Goal: Information Seeking & Learning: Learn about a topic

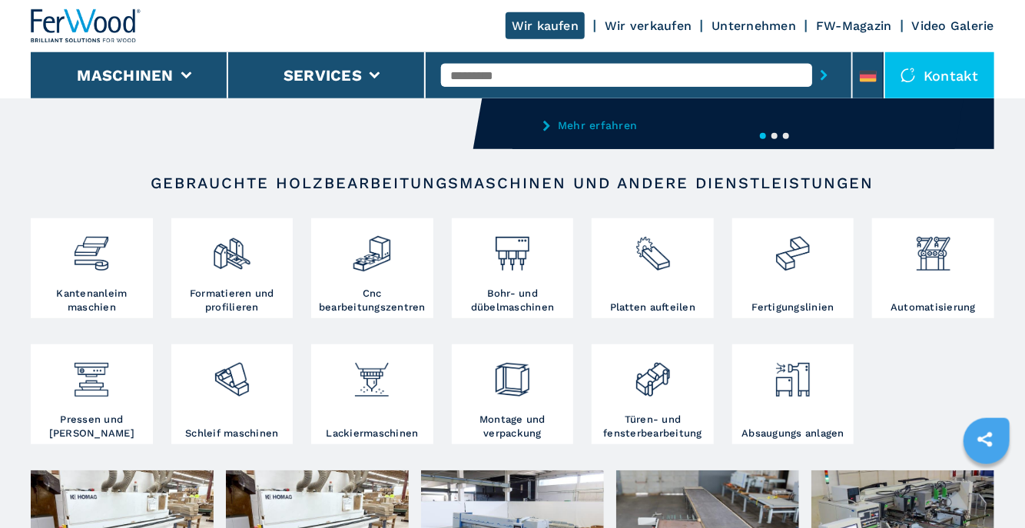
scroll to position [243, 0]
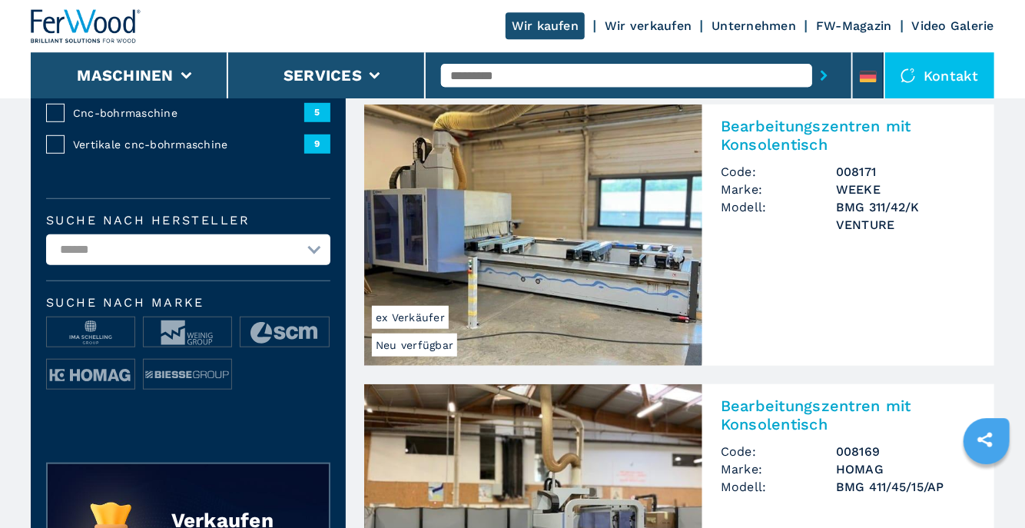
scroll to position [406, 0]
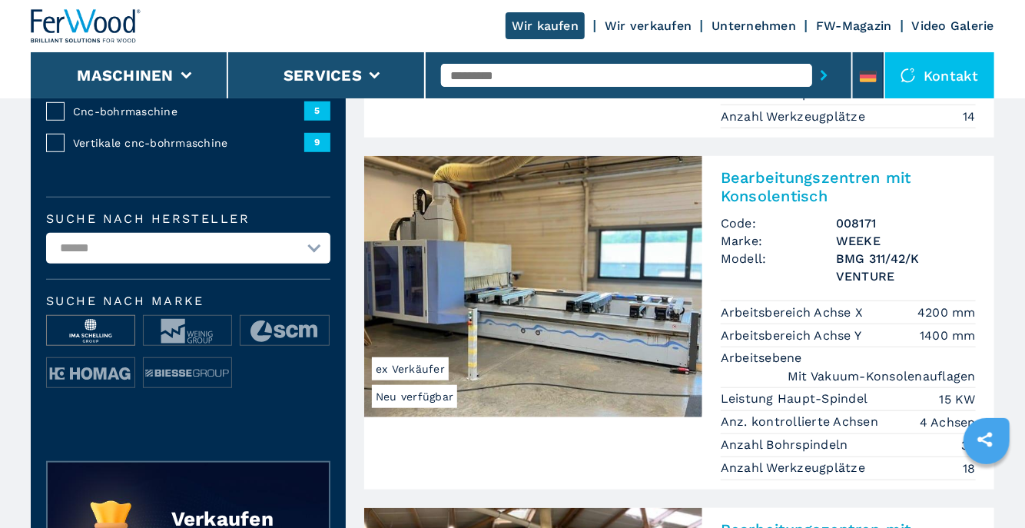
click at [91, 330] on img at bounding box center [91, 331] width 88 height 31
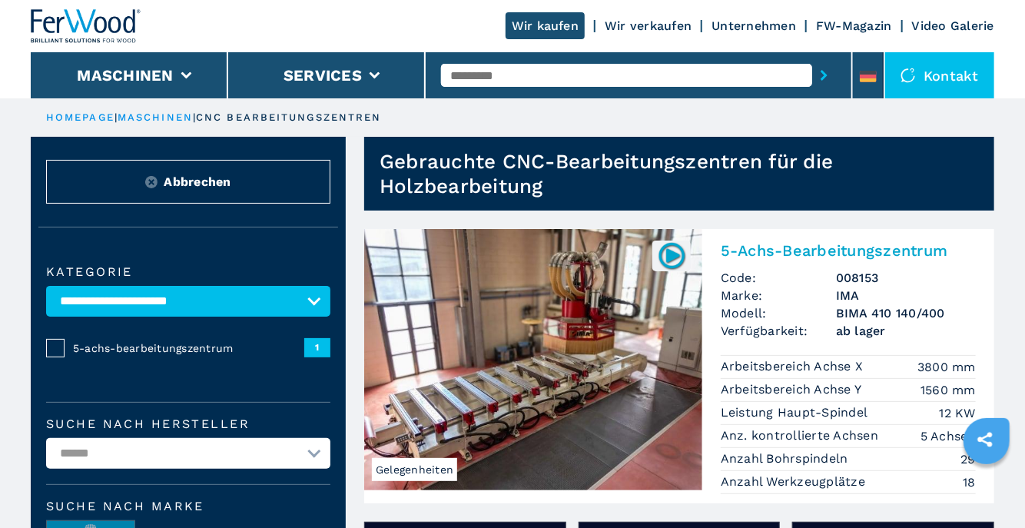
click at [629, 383] on img at bounding box center [533, 359] width 338 height 261
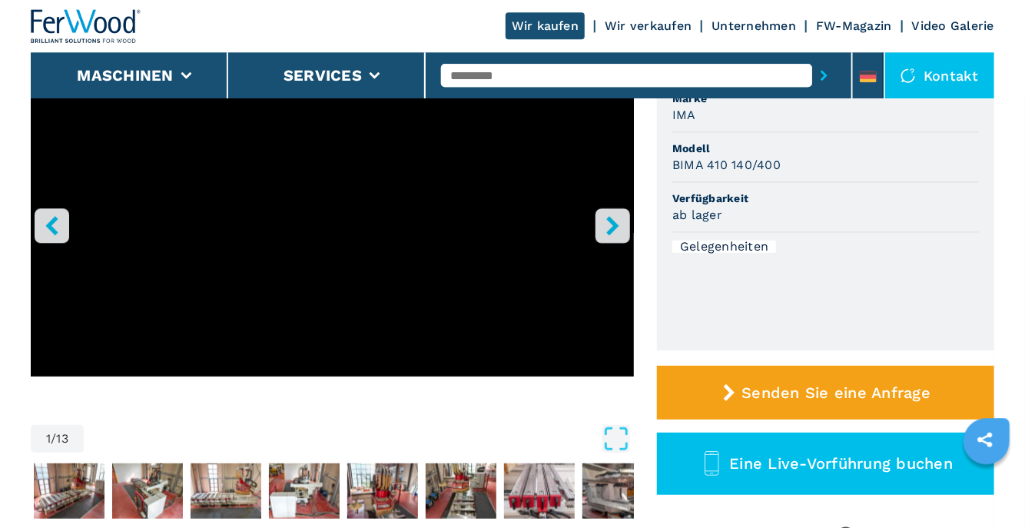
scroll to position [162, 0]
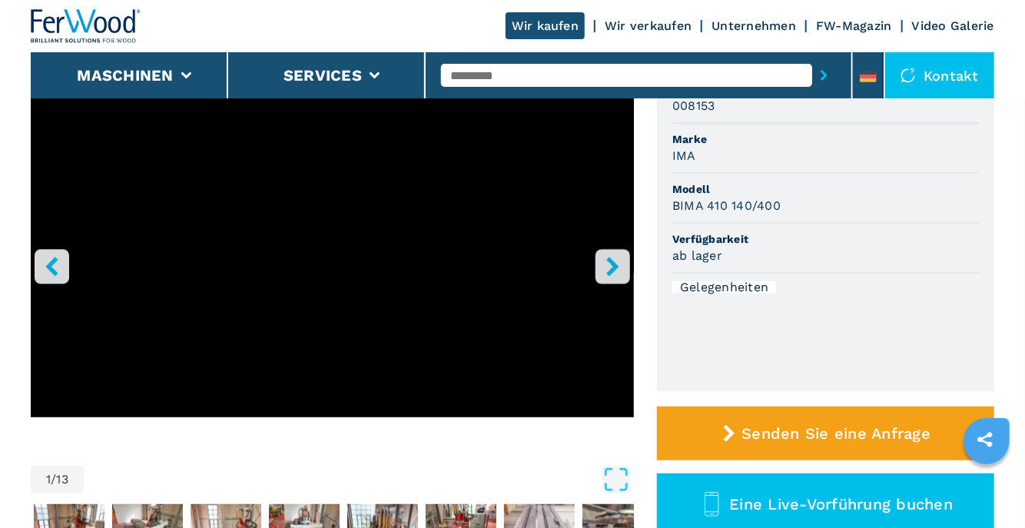
click at [607, 268] on icon "right-button" at bounding box center [612, 266] width 19 height 19
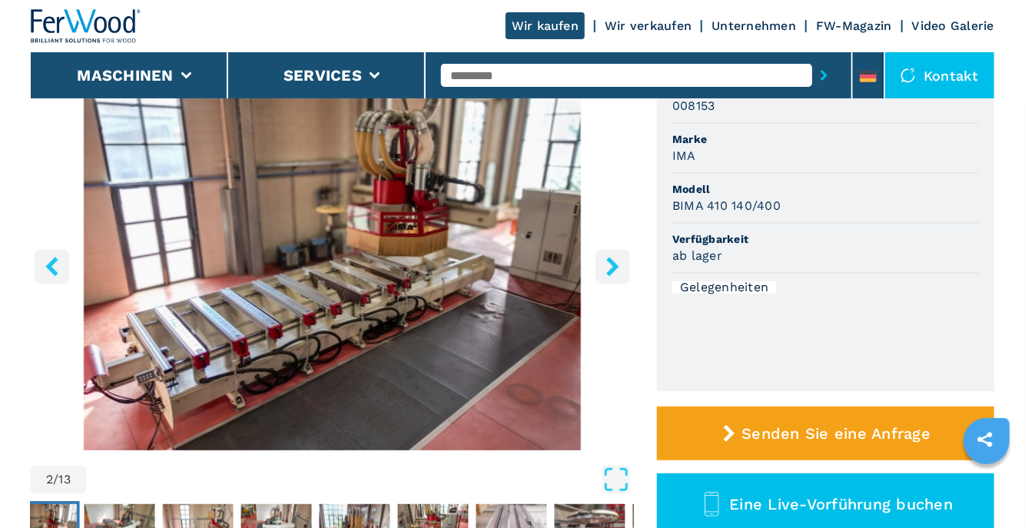
click at [608, 267] on icon "right-button" at bounding box center [612, 266] width 19 height 19
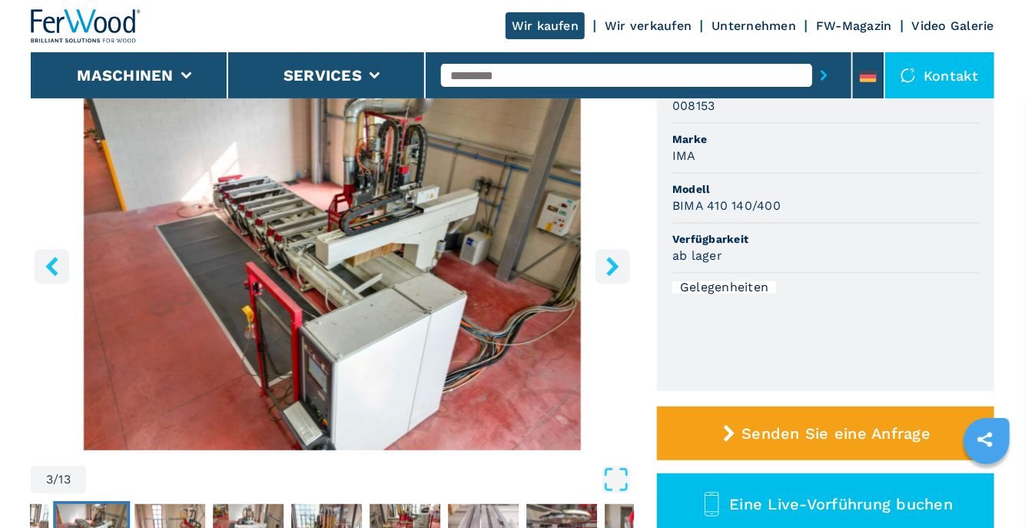
click at [608, 267] on icon "right-button" at bounding box center [612, 266] width 19 height 19
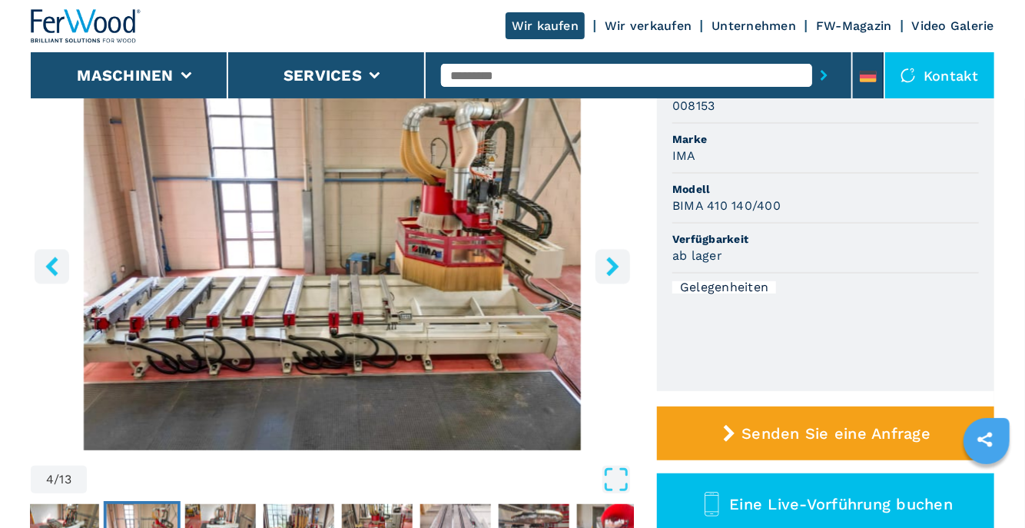
click at [608, 267] on icon "right-button" at bounding box center [612, 266] width 19 height 19
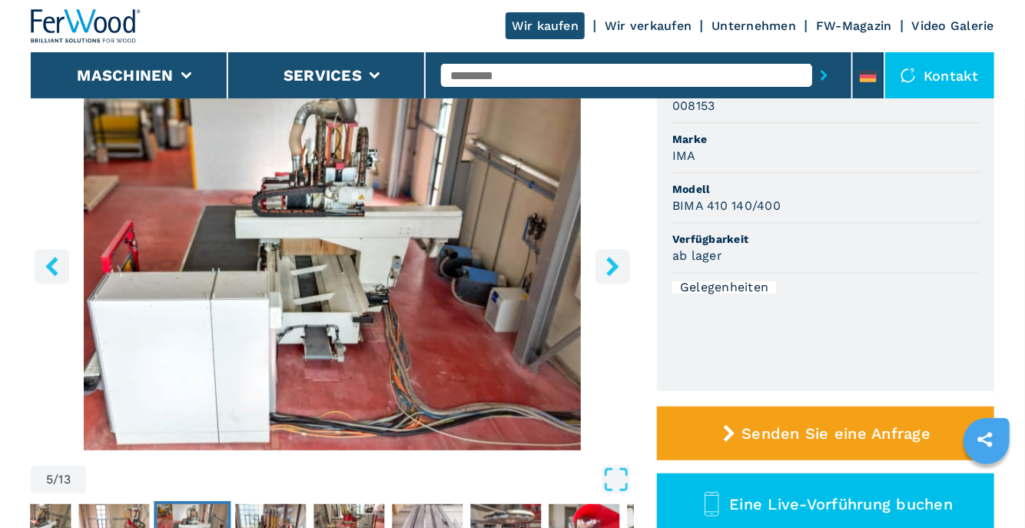
click at [51, 264] on icon "left-button" at bounding box center [51, 266] width 12 height 19
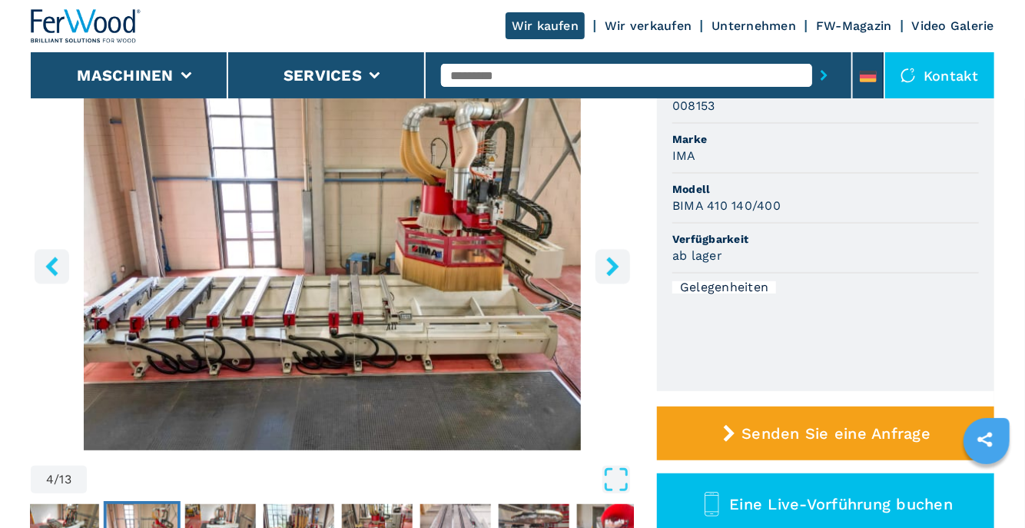
click at [611, 264] on icon "right-button" at bounding box center [612, 266] width 19 height 19
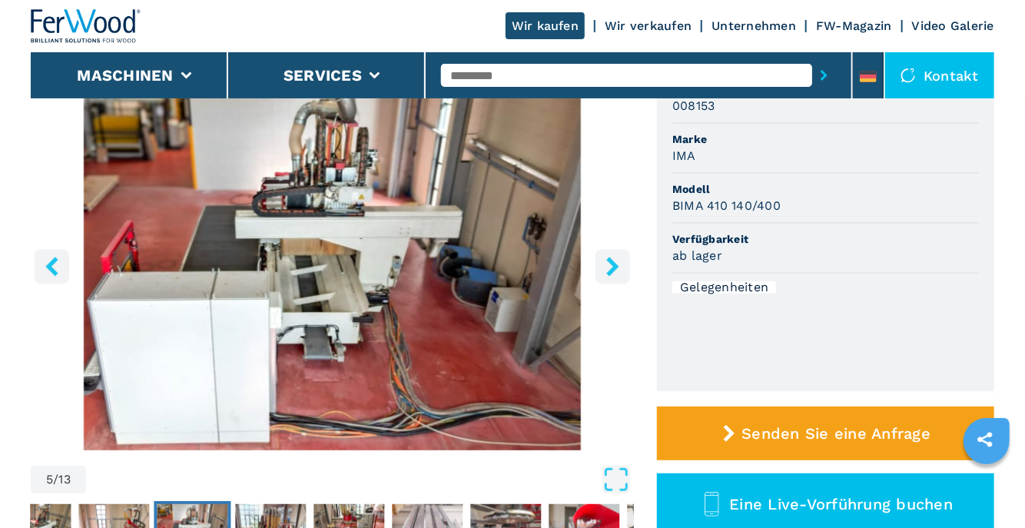
click at [611, 264] on icon "right-button" at bounding box center [612, 266] width 19 height 19
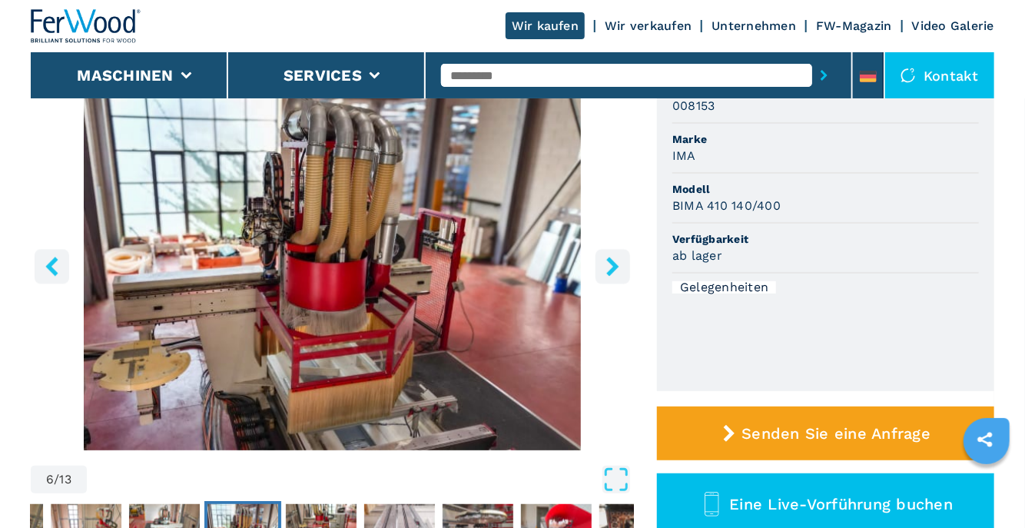
click at [611, 264] on icon "right-button" at bounding box center [612, 266] width 19 height 19
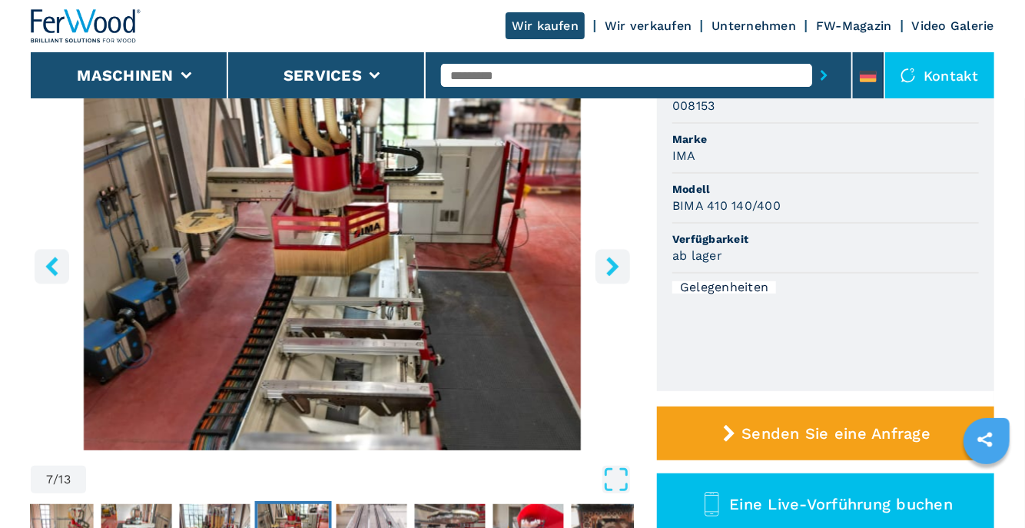
click at [611, 264] on icon "right-button" at bounding box center [613, 266] width 12 height 19
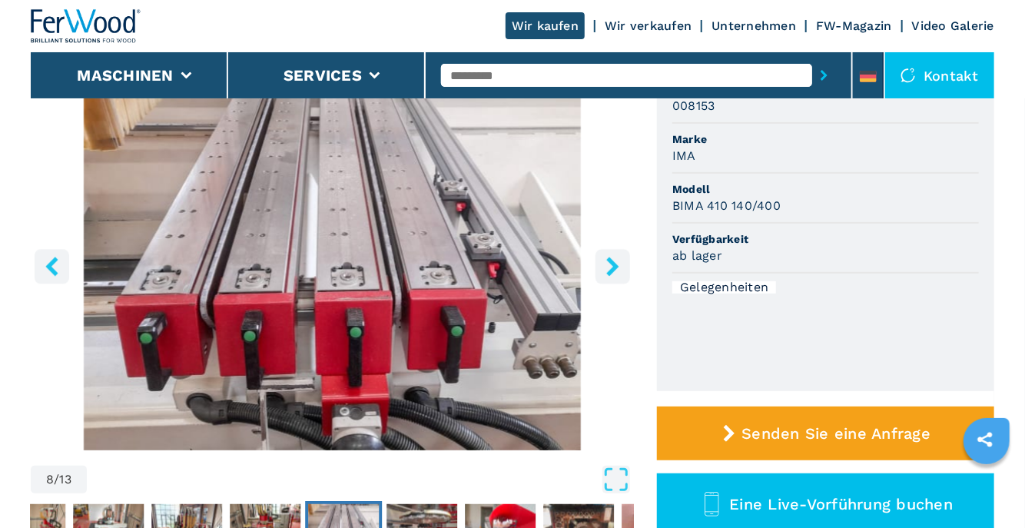
click at [611, 264] on icon "right-button" at bounding box center [613, 266] width 12 height 19
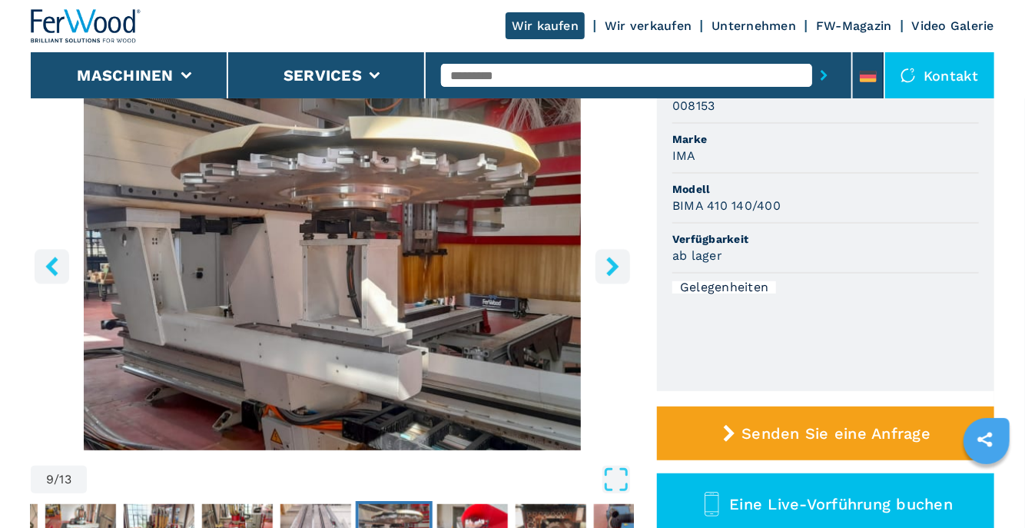
click at [611, 264] on icon "right-button" at bounding box center [613, 266] width 12 height 19
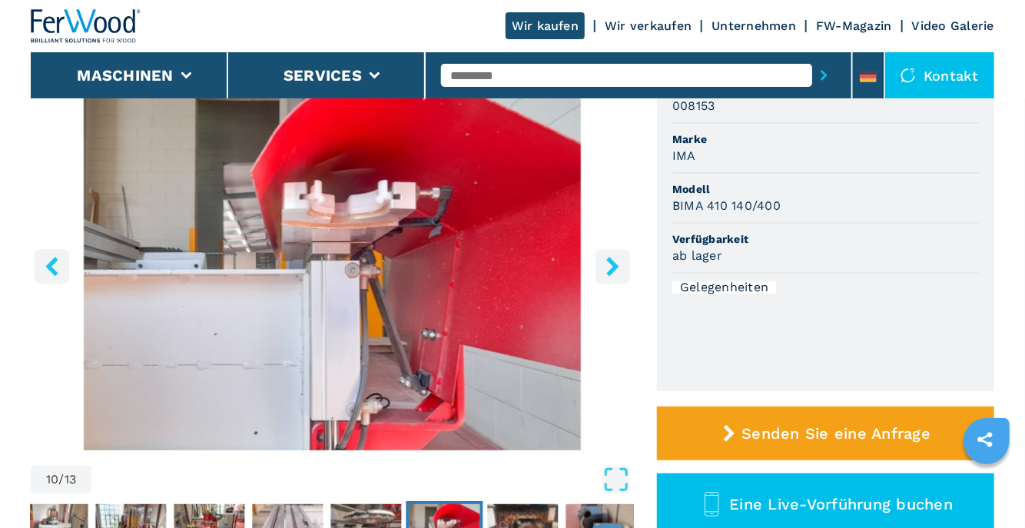
click at [611, 264] on icon "right-button" at bounding box center [613, 266] width 12 height 19
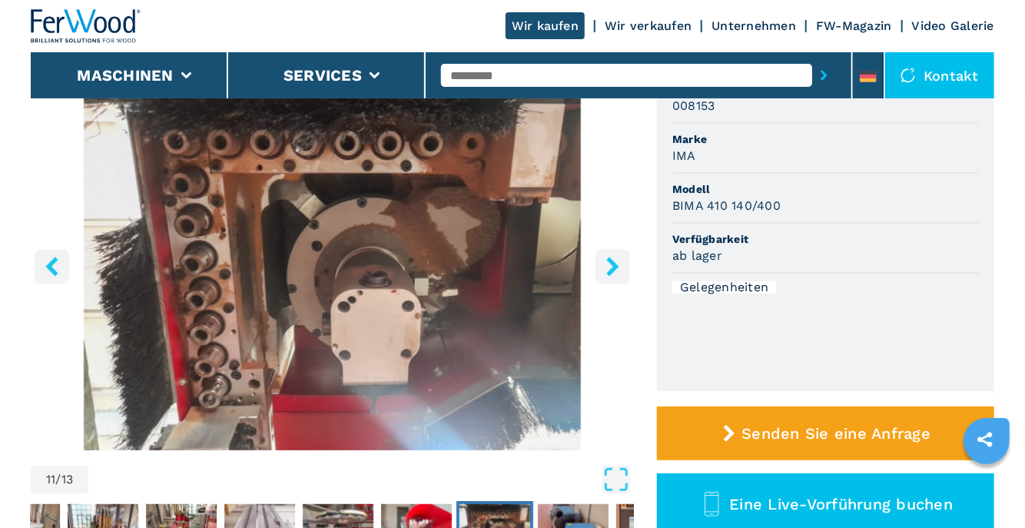
click at [611, 264] on icon "right-button" at bounding box center [613, 266] width 12 height 19
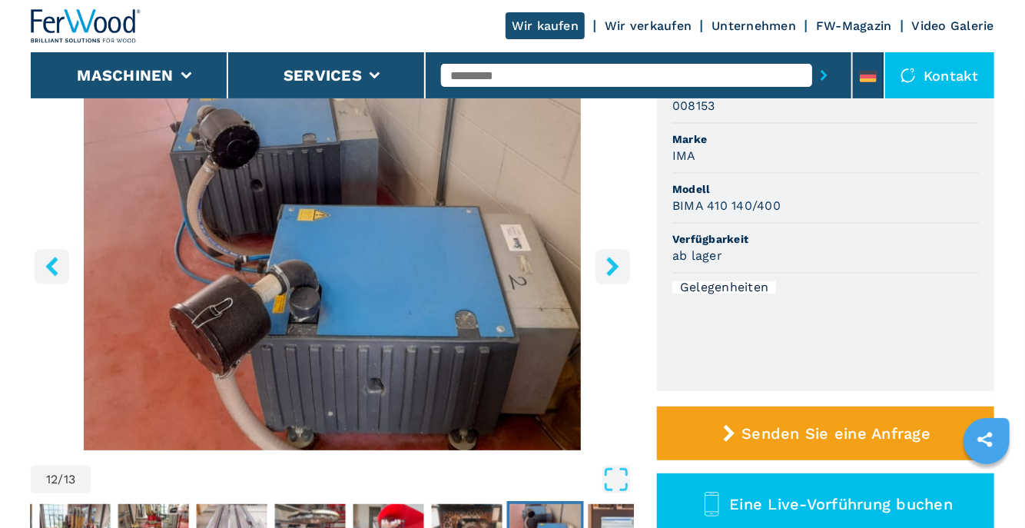
click at [611, 264] on icon "right-button" at bounding box center [613, 266] width 12 height 19
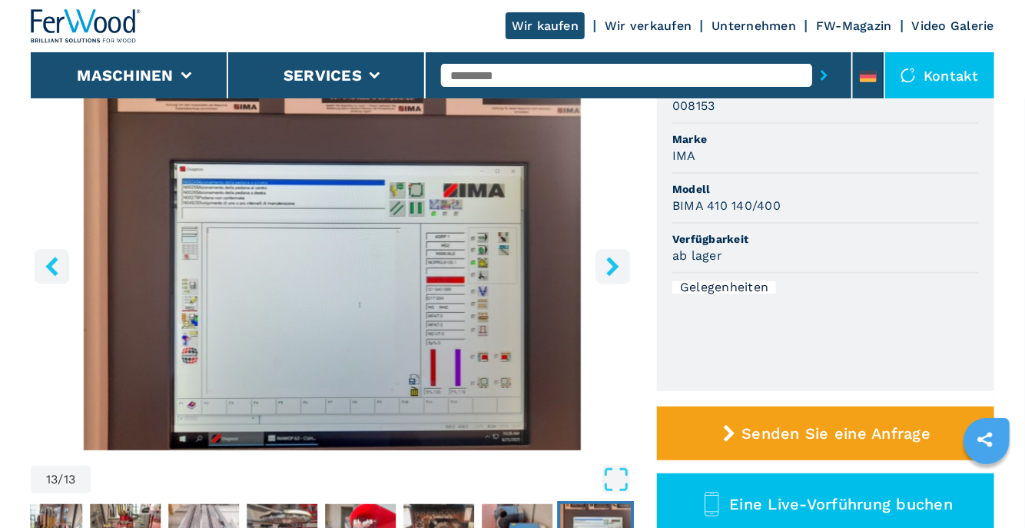
click at [611, 264] on icon "right-button" at bounding box center [613, 266] width 12 height 19
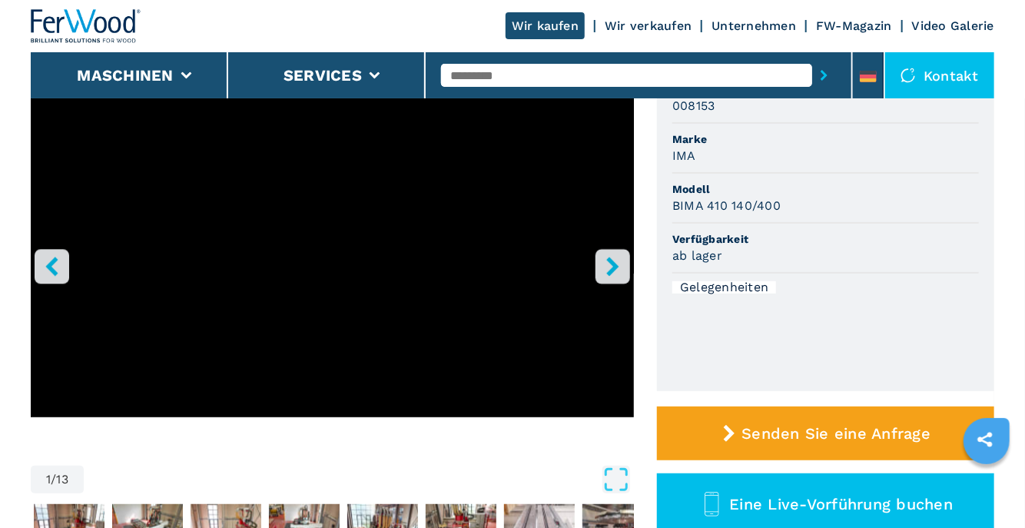
click at [611, 264] on icon "right-button" at bounding box center [613, 266] width 12 height 19
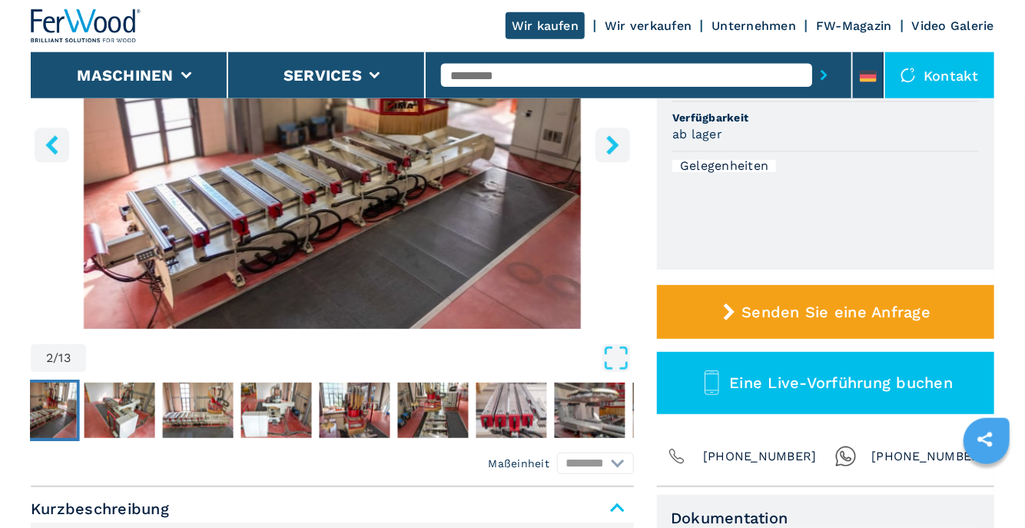
scroll to position [243, 0]
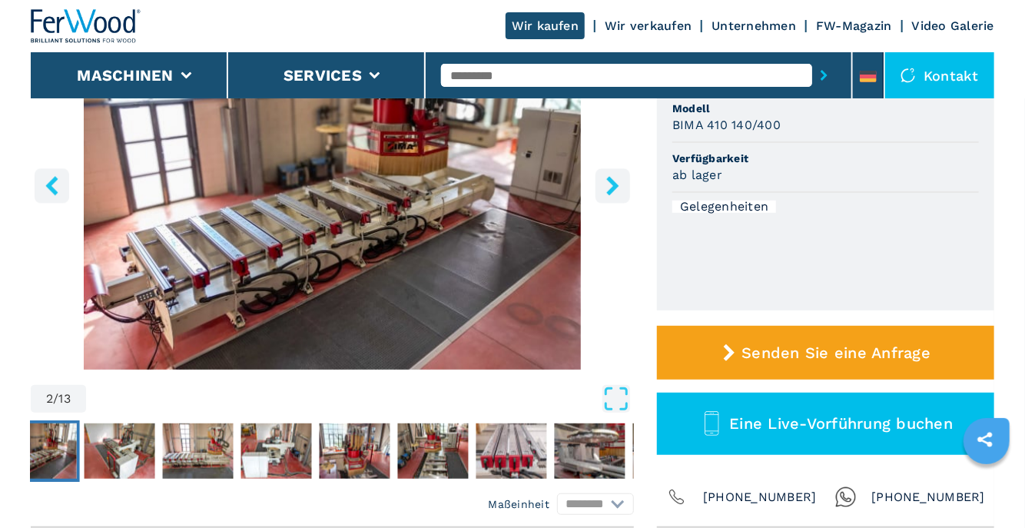
click at [613, 188] on icon "right-button" at bounding box center [613, 185] width 12 height 19
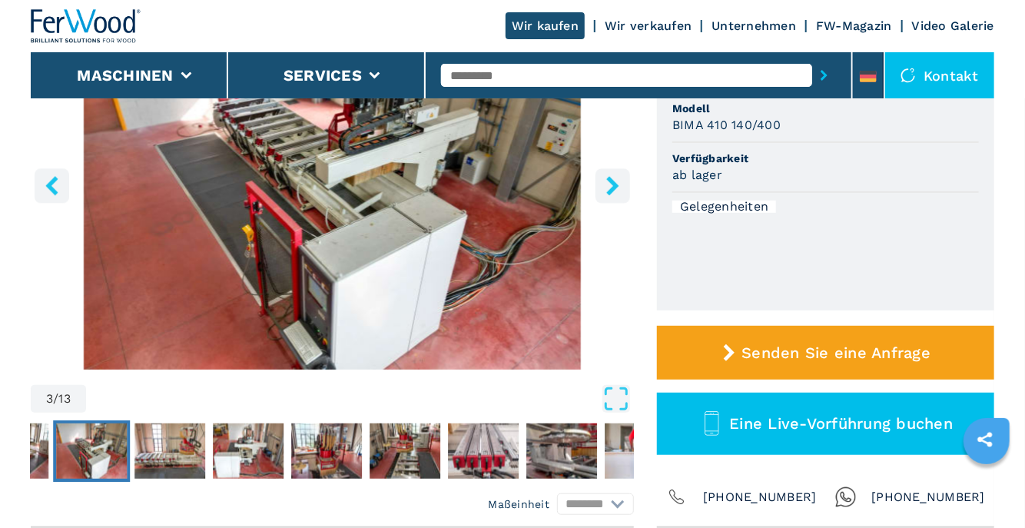
click at [613, 188] on icon "right-button" at bounding box center [613, 185] width 12 height 19
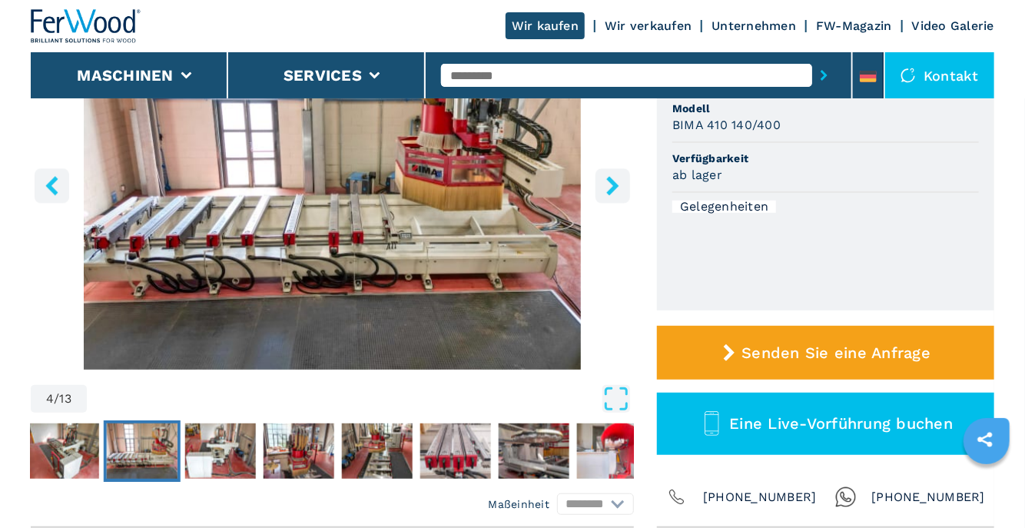
click at [613, 188] on icon "right-button" at bounding box center [613, 185] width 12 height 19
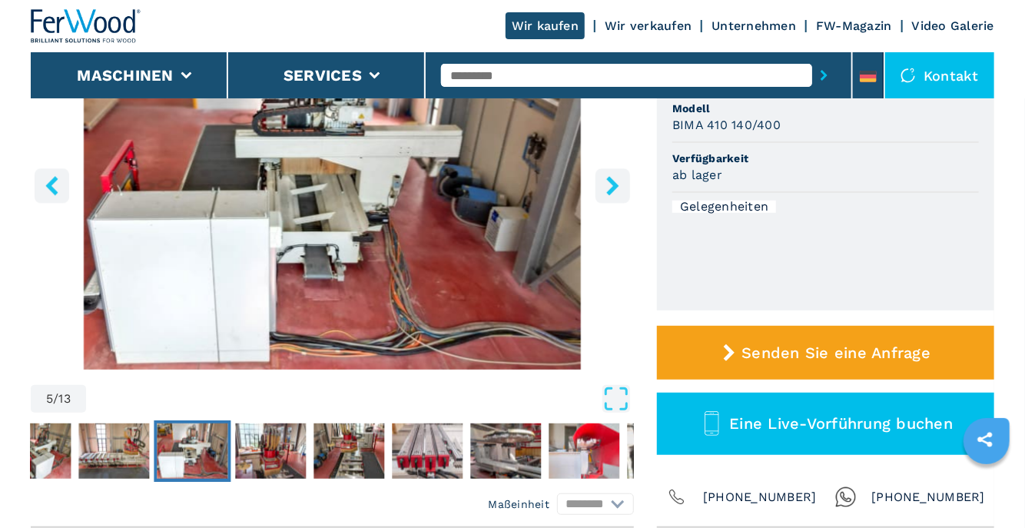
click at [613, 188] on icon "right-button" at bounding box center [613, 185] width 12 height 19
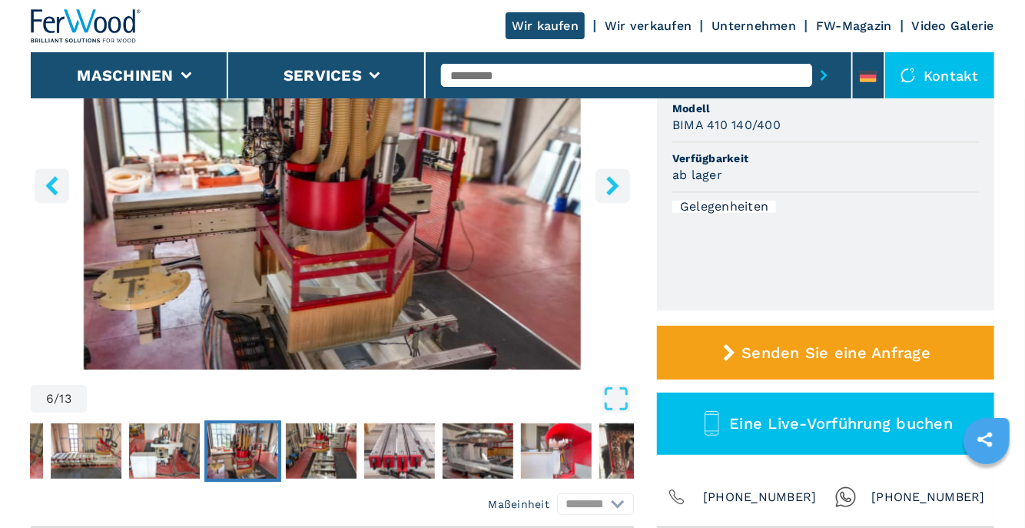
click at [613, 188] on icon "right-button" at bounding box center [613, 185] width 12 height 19
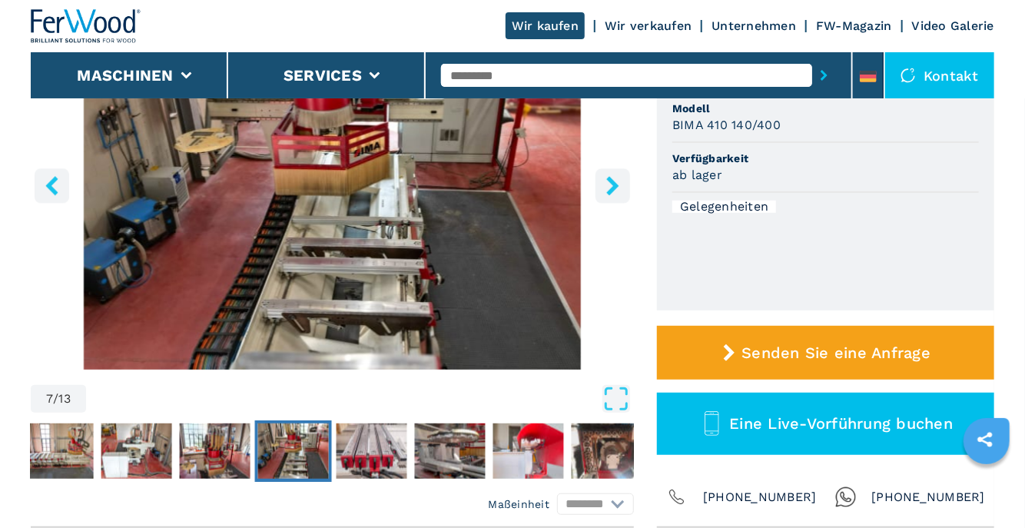
click at [613, 188] on icon "right-button" at bounding box center [613, 185] width 12 height 19
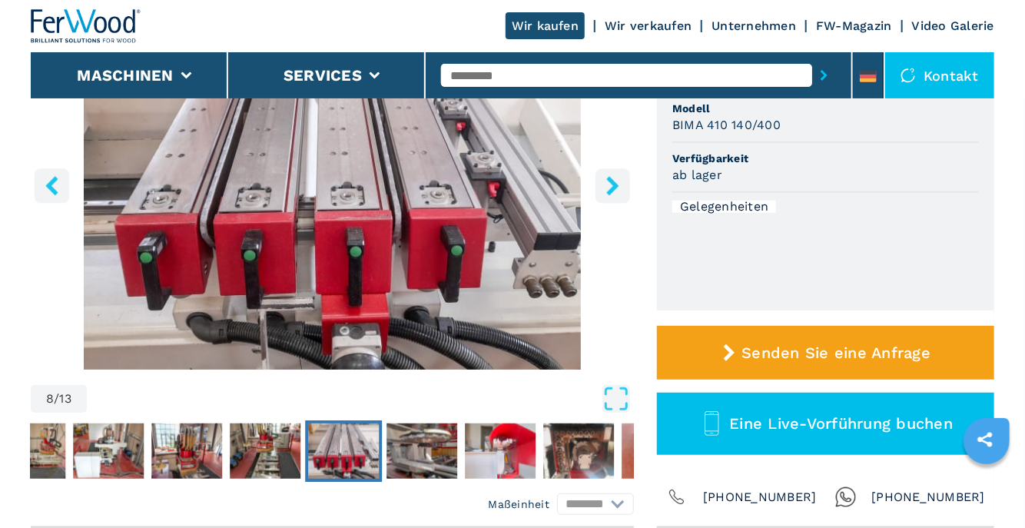
click at [613, 188] on icon "right-button" at bounding box center [613, 185] width 12 height 19
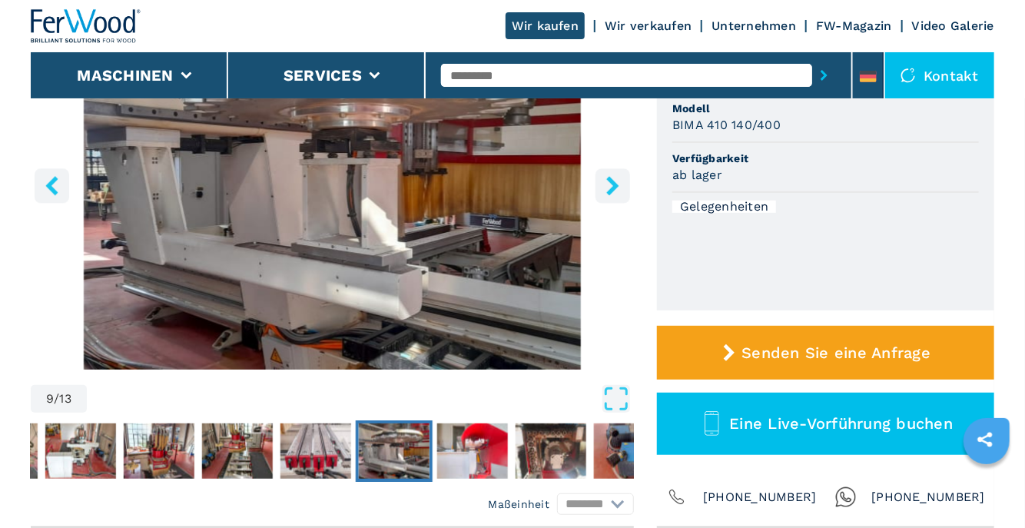
click at [613, 188] on icon "right-button" at bounding box center [613, 185] width 12 height 19
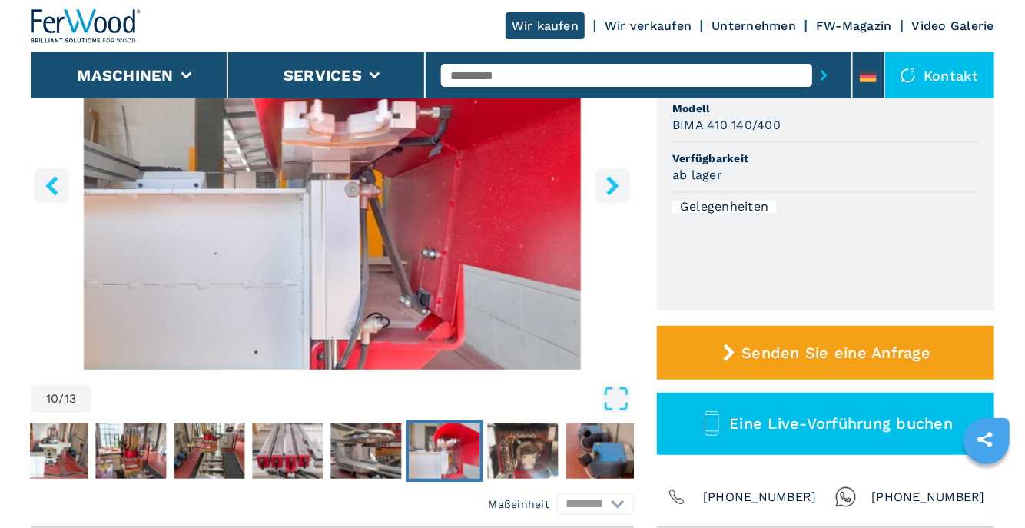
click at [613, 188] on icon "right-button" at bounding box center [613, 185] width 12 height 19
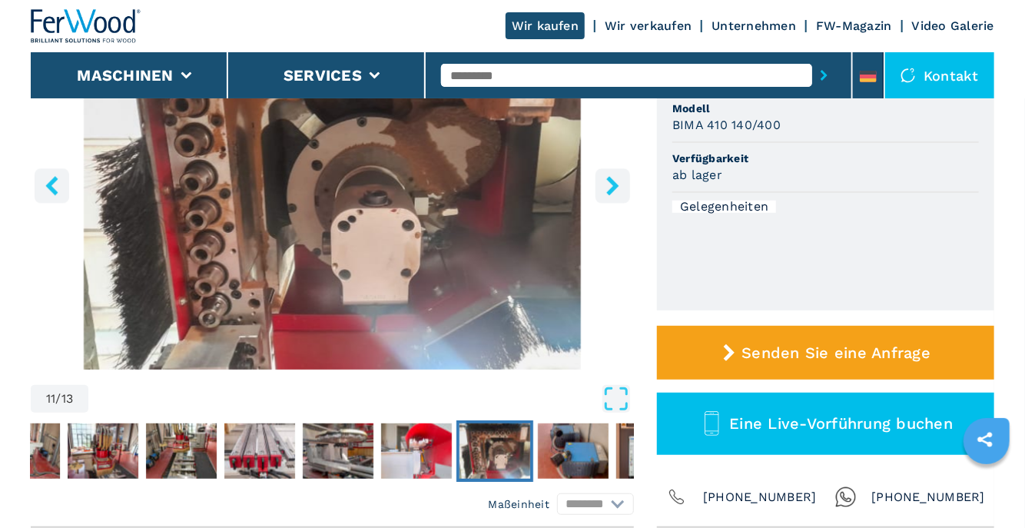
click at [613, 188] on icon "right-button" at bounding box center [613, 185] width 12 height 19
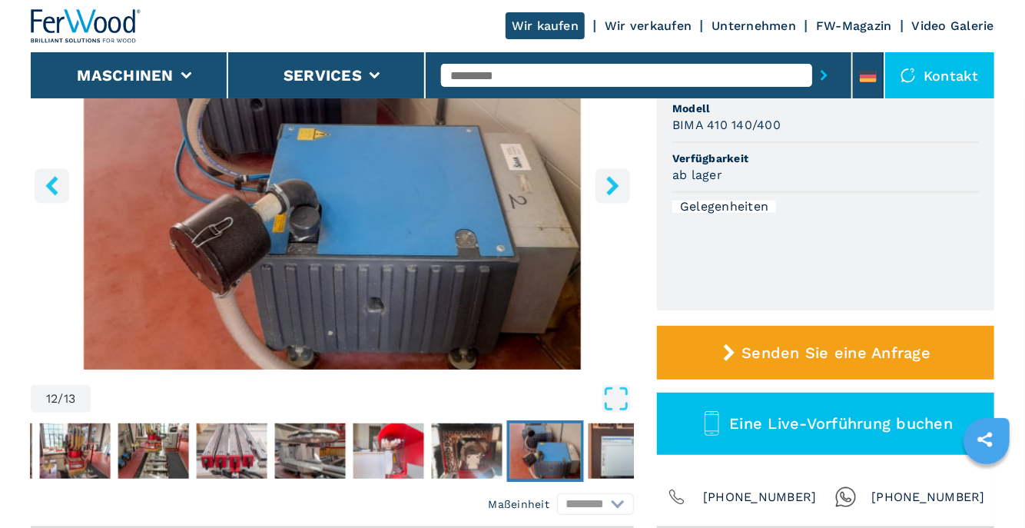
click at [613, 188] on icon "right-button" at bounding box center [613, 185] width 12 height 19
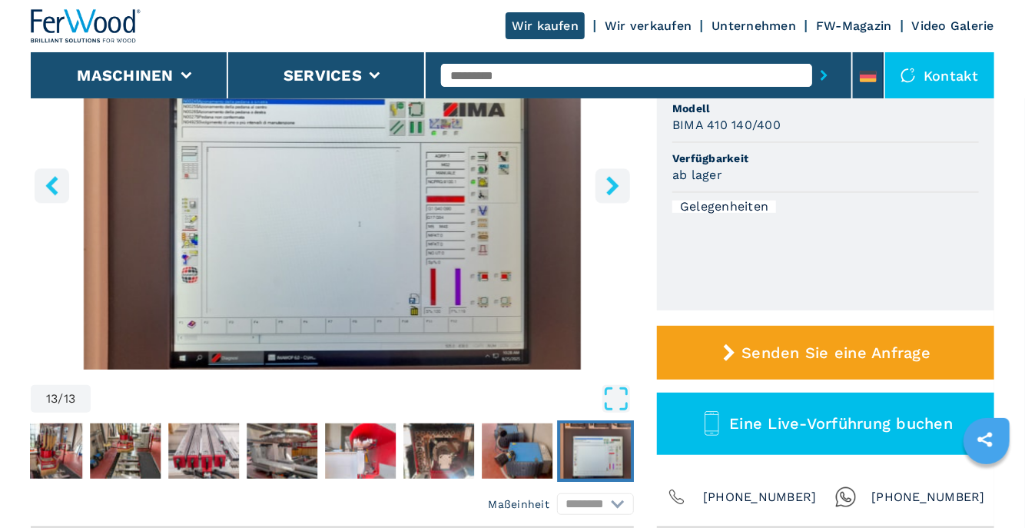
click at [613, 188] on icon "right-button" at bounding box center [613, 185] width 12 height 19
